Goal: Use online tool/utility: Utilize a website feature to perform a specific function

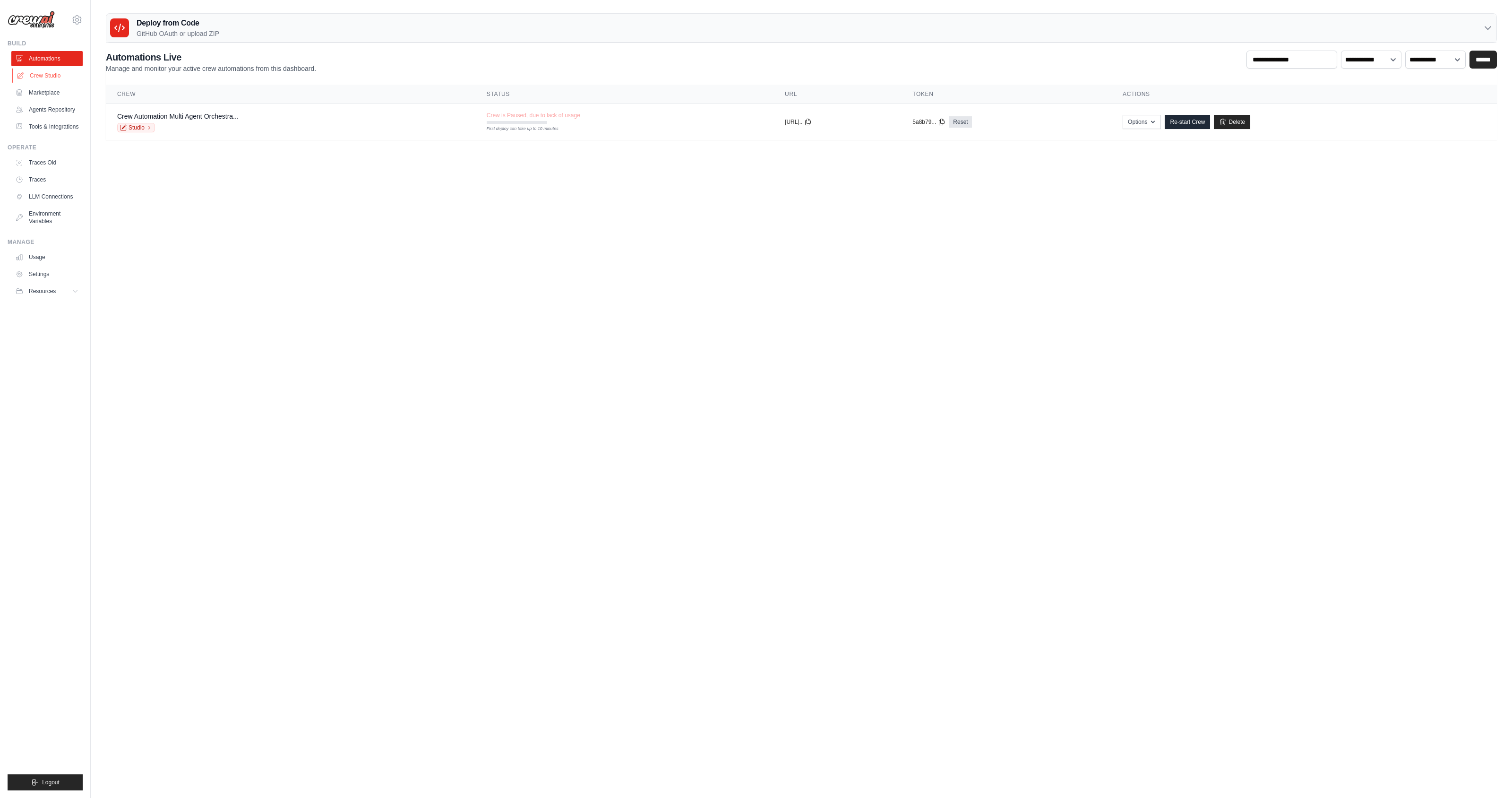
click at [49, 73] on link "Crew Studio" at bounding box center [48, 75] width 72 height 15
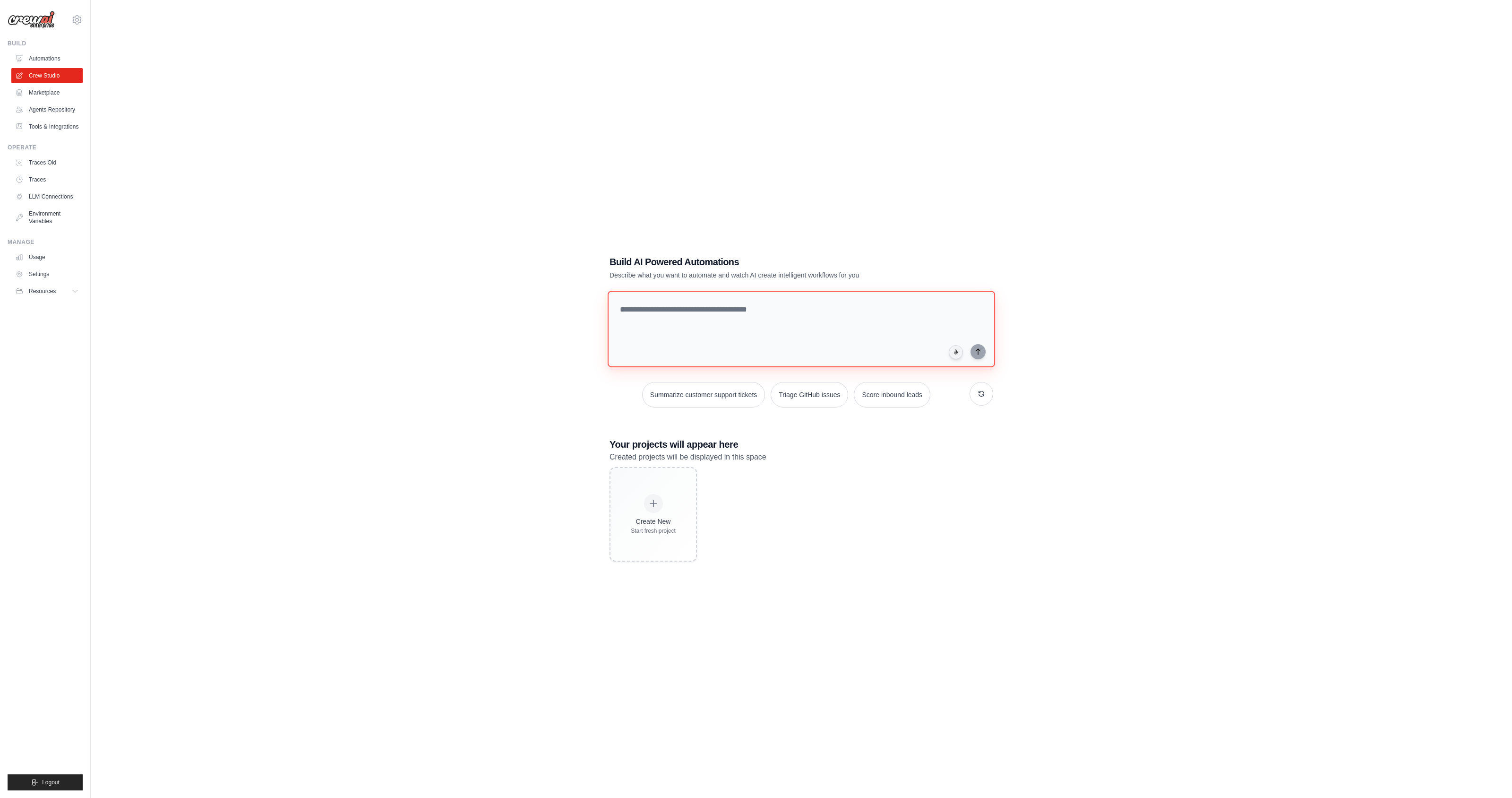
click at [724, 341] on textarea at bounding box center [801, 329] width 387 height 77
type textarea "**********"
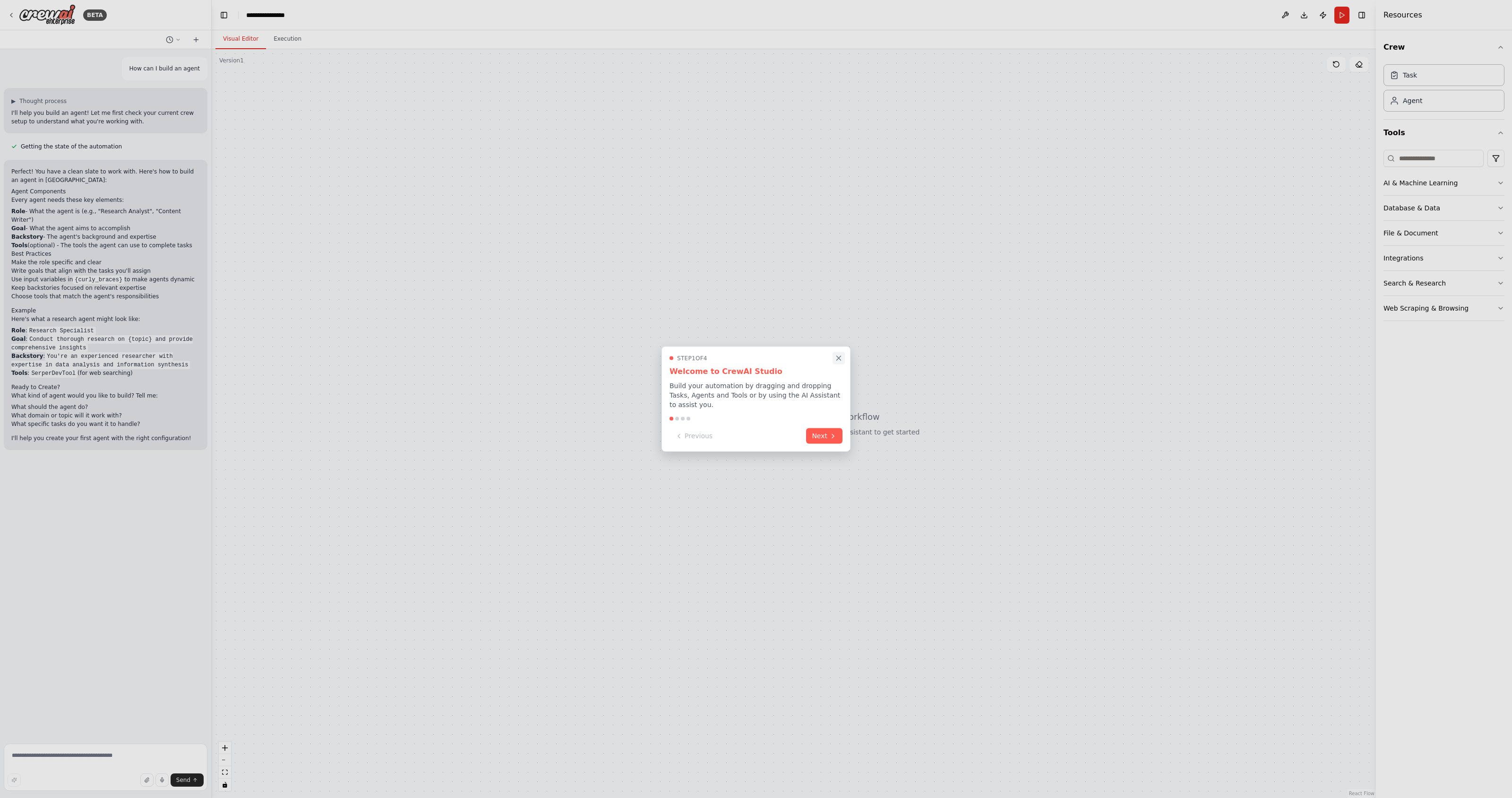
click at [838, 358] on icon "Close walkthrough" at bounding box center [839, 358] width 4 height 4
